Goal: Navigation & Orientation: Understand site structure

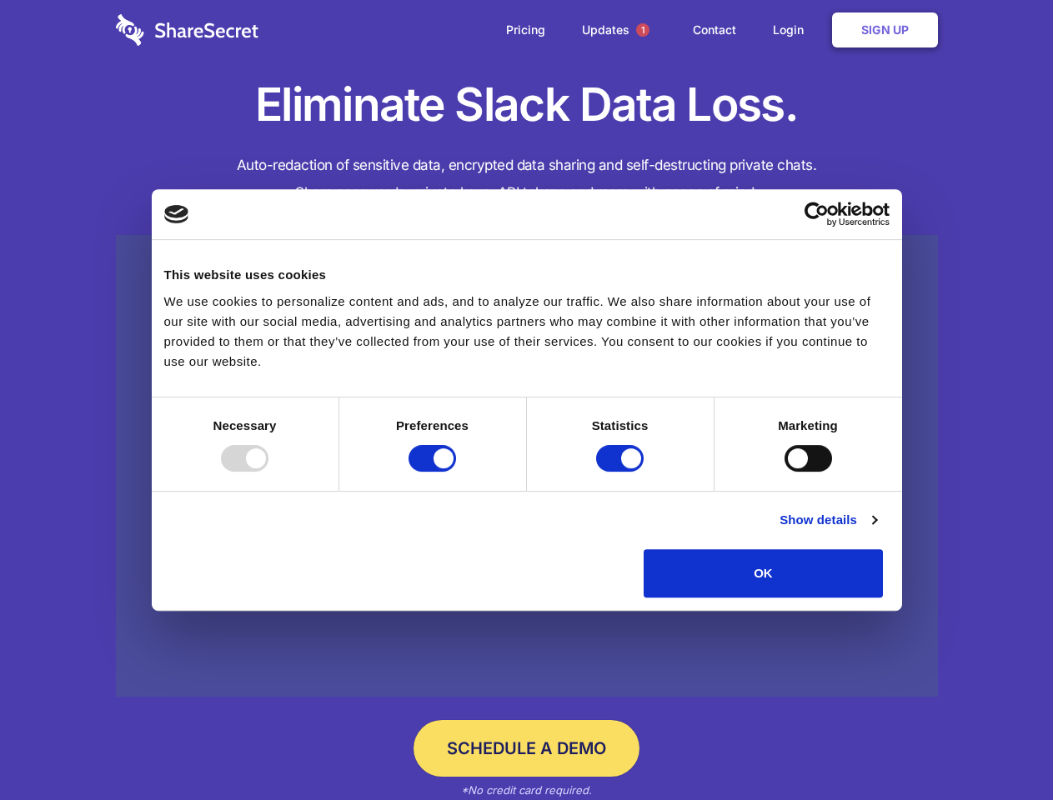
click at [268, 472] on div at bounding box center [245, 458] width 48 height 27
click at [456, 472] on input "Preferences" at bounding box center [432, 458] width 48 height 27
checkbox input "false"
click at [622, 472] on input "Statistics" at bounding box center [620, 458] width 48 height 27
checkbox input "false"
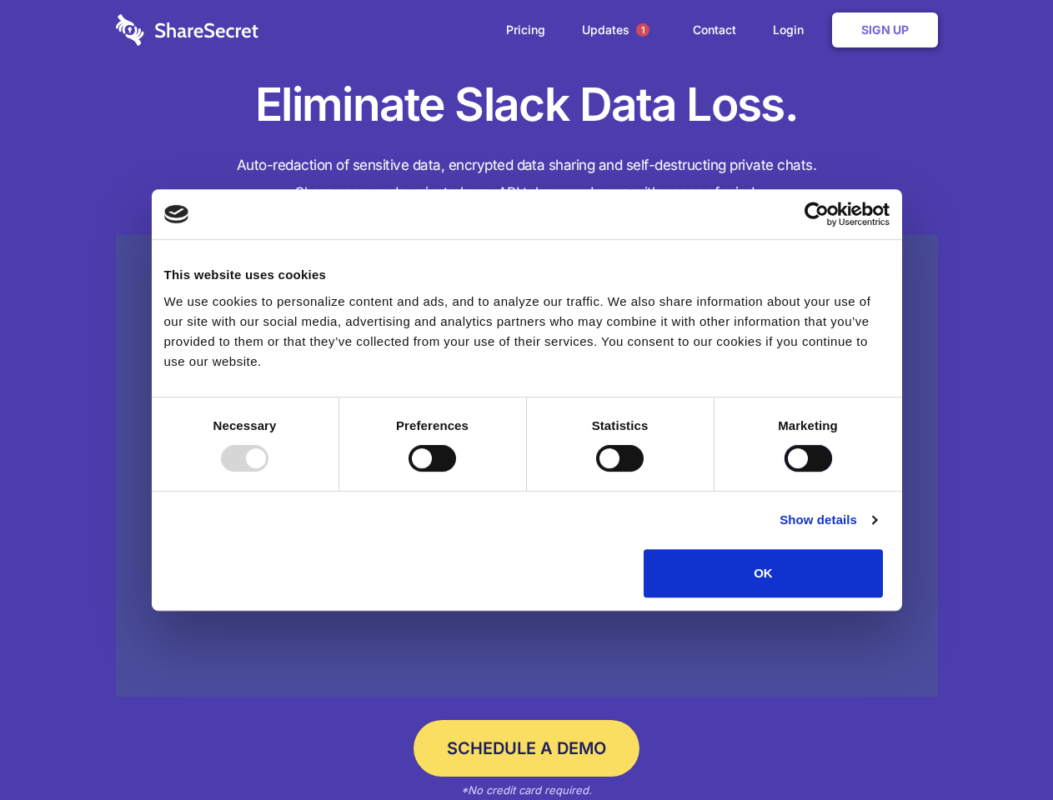
click at [784, 472] on input "Marketing" at bounding box center [808, 458] width 48 height 27
checkbox input "true"
checkbox input "false"
checkbox input "true"
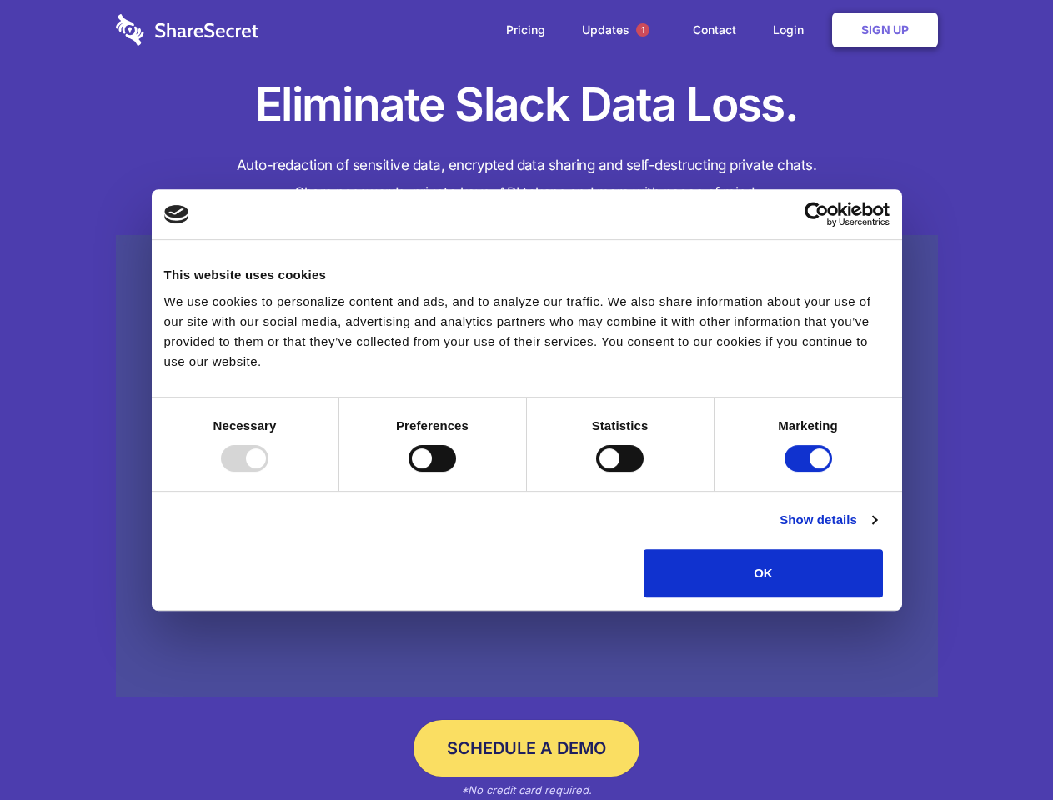
click at [876, 530] on link "Show details" at bounding box center [827, 520] width 97 height 20
